Goal: Task Accomplishment & Management: Manage account settings

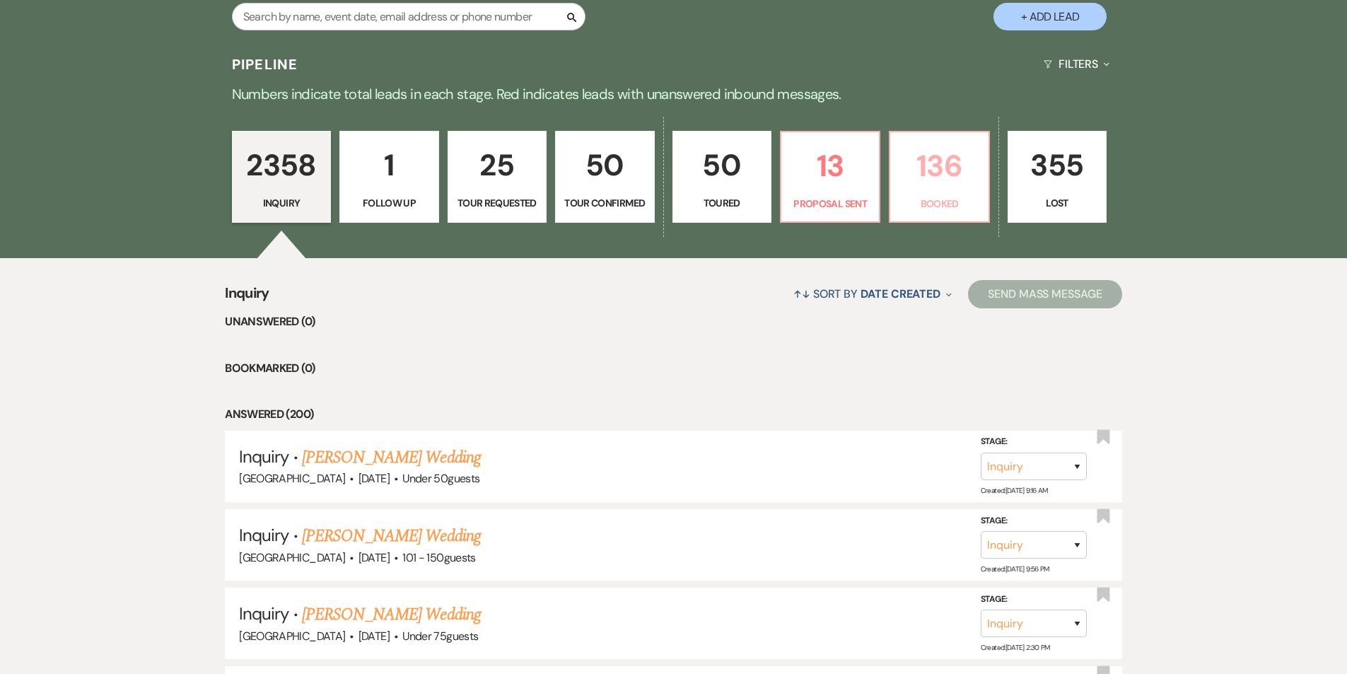
click at [921, 151] on p "136" at bounding box center [938, 165] width 81 height 47
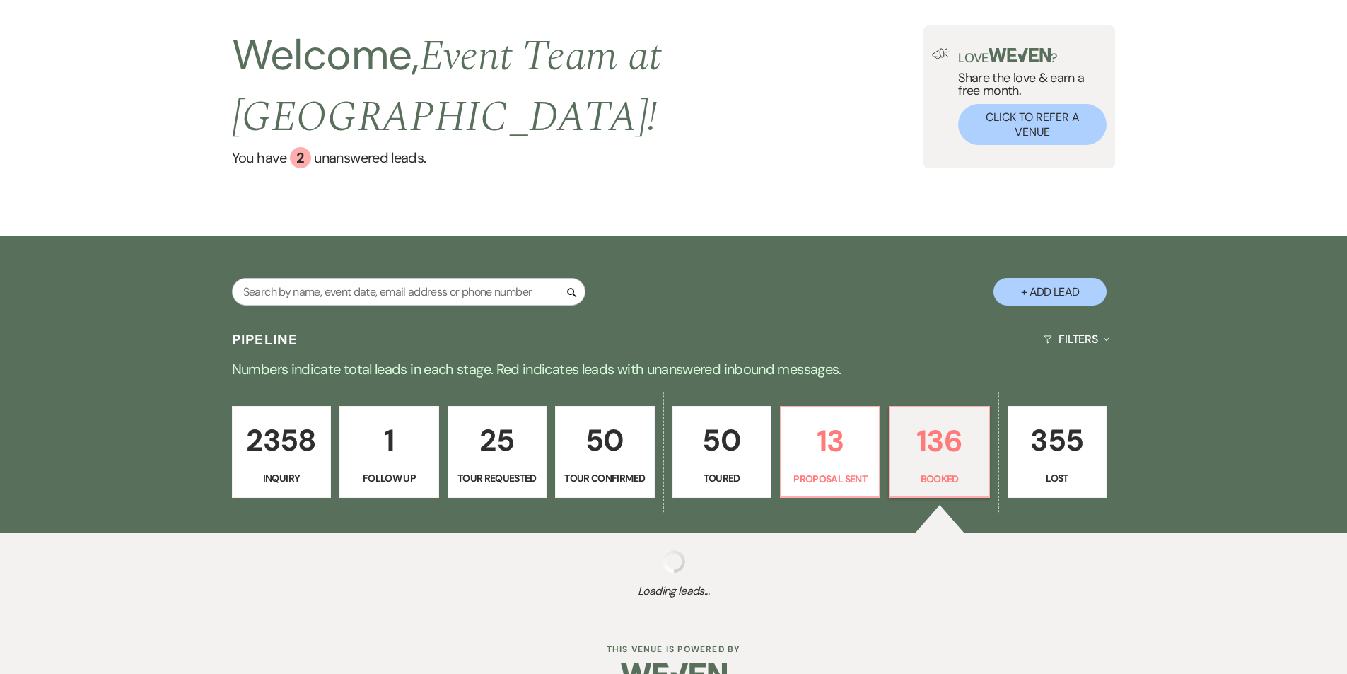
select select "7"
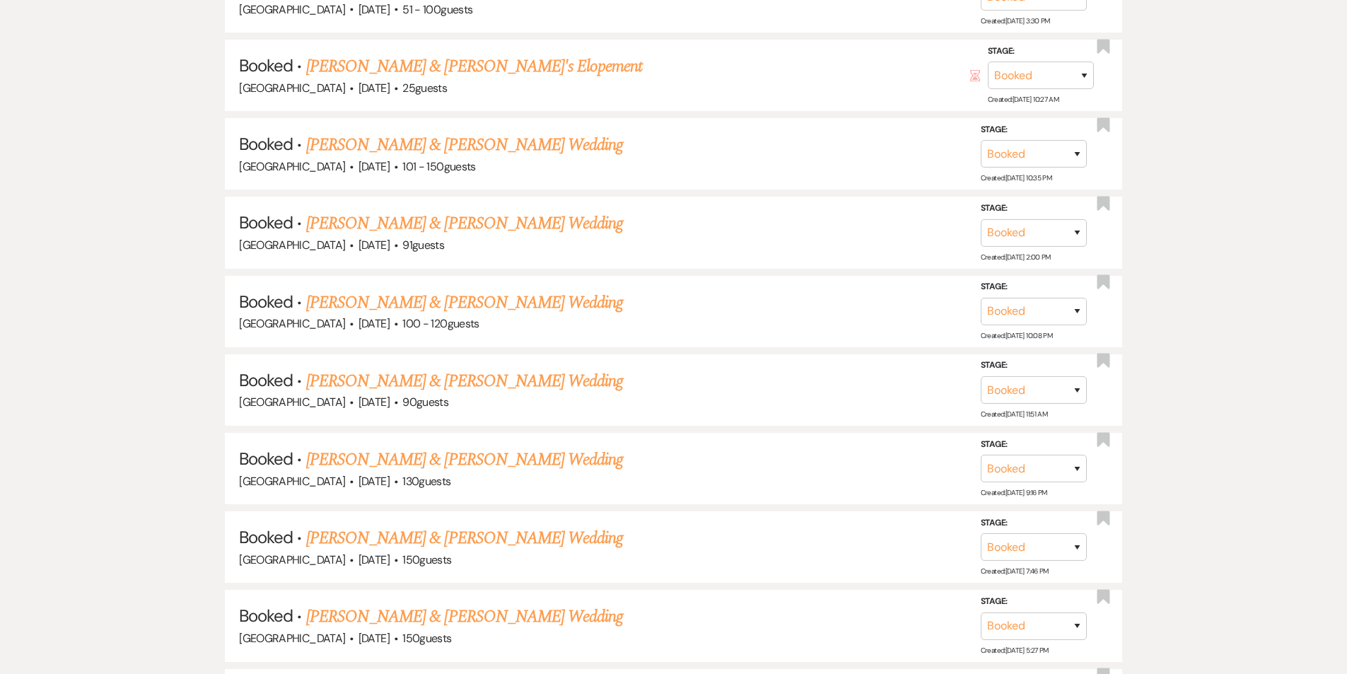
scroll to position [7970, 0]
click at [481, 366] on link "[PERSON_NAME] & [PERSON_NAME] Wedding" at bounding box center [464, 378] width 317 height 25
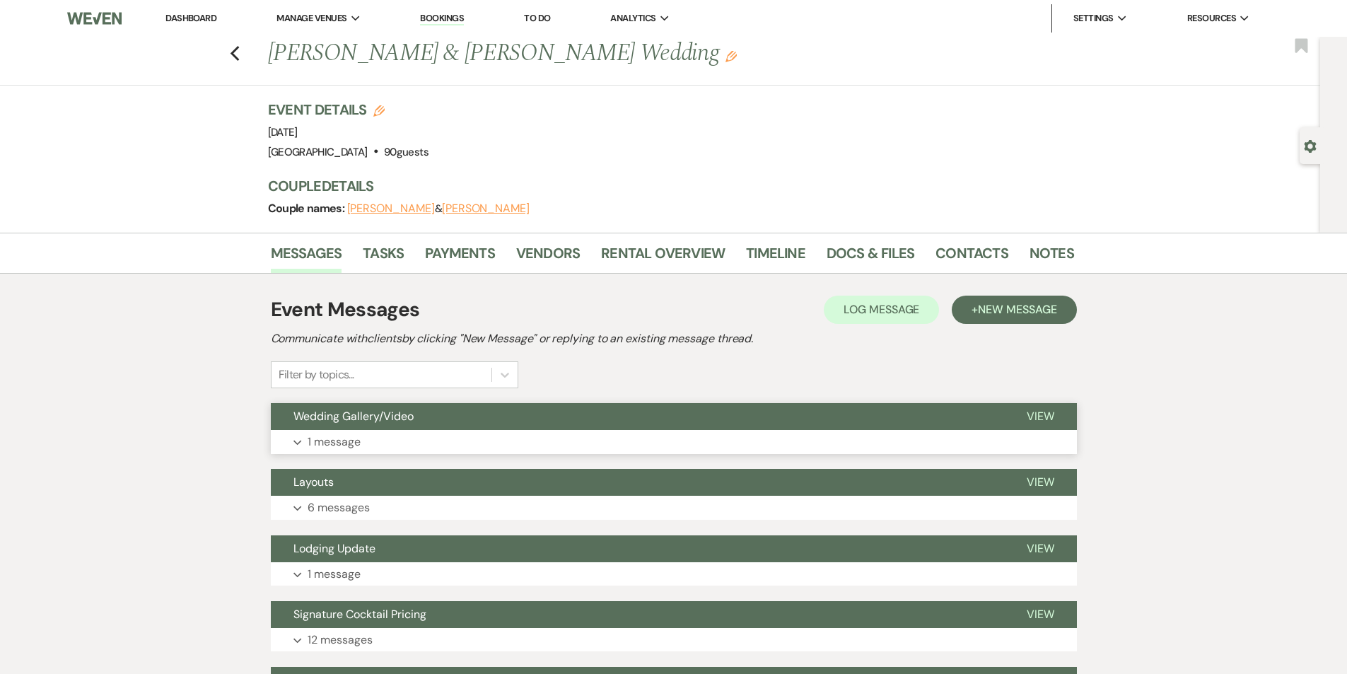
click at [486, 423] on button "Wedding Gallery/Video" at bounding box center [637, 416] width 733 height 27
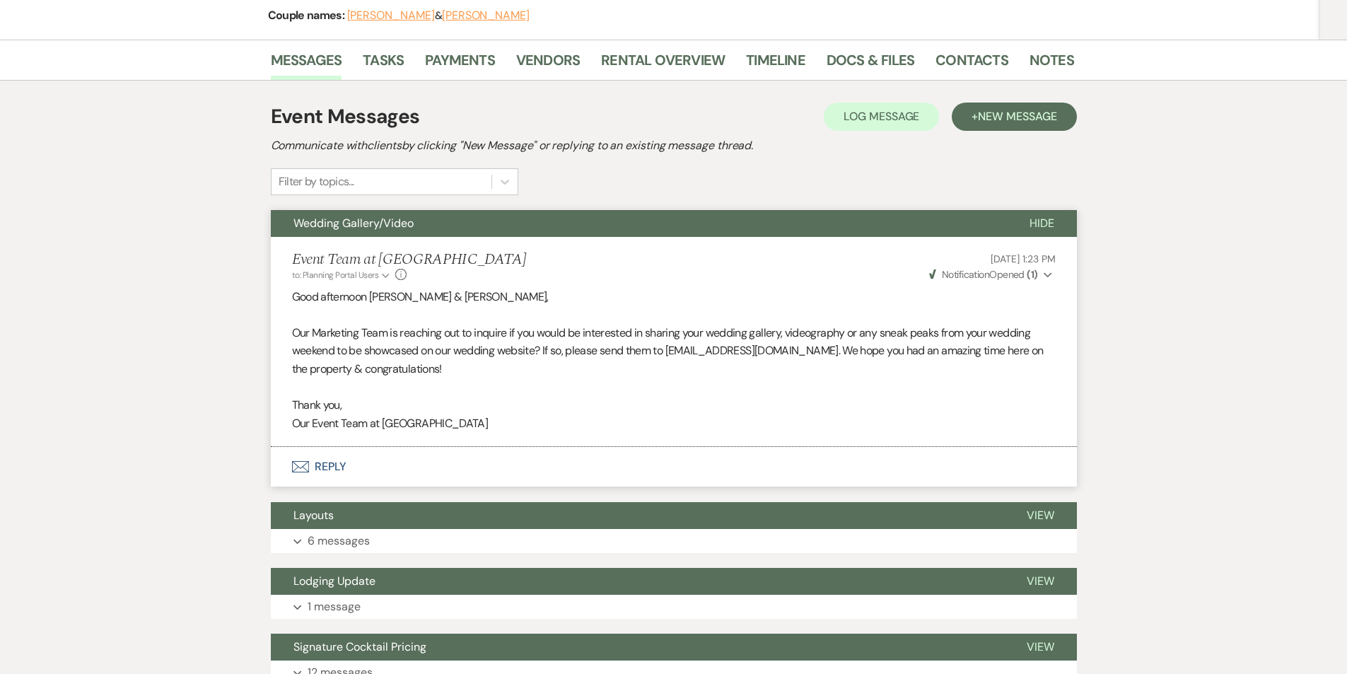
scroll to position [265, 0]
